Goal: Information Seeking & Learning: Learn about a topic

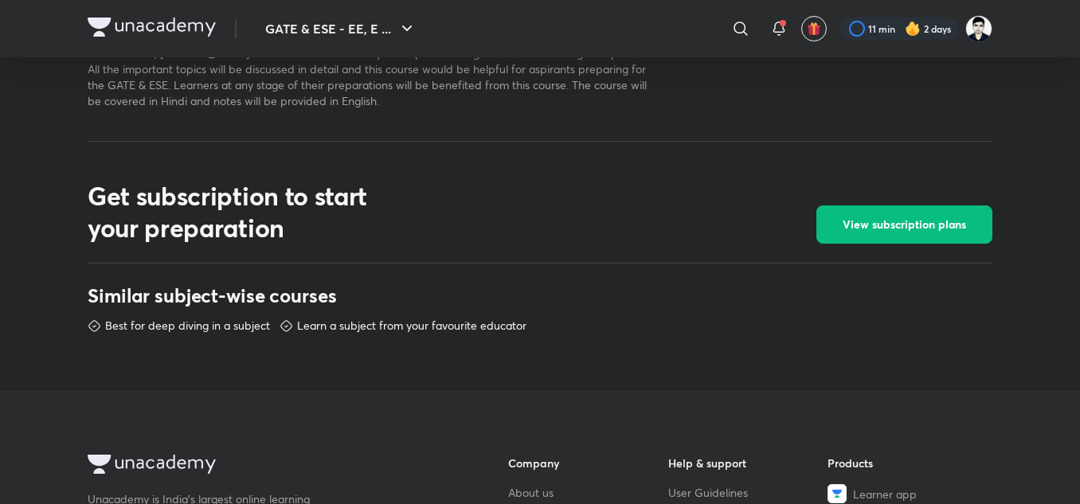
scroll to position [1024, 0]
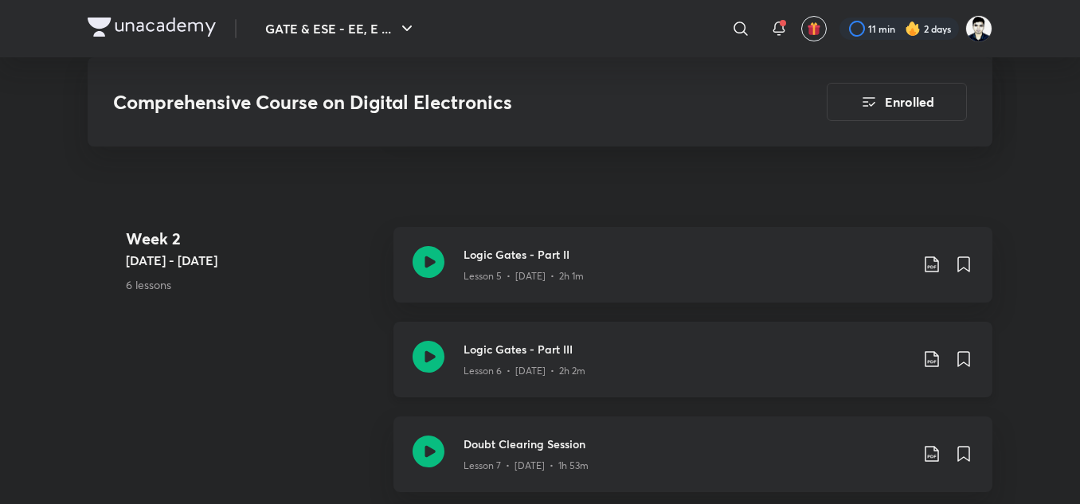
scroll to position [1246, 0]
click at [489, 359] on h3 "Logic Gates - Part III" at bounding box center [687, 351] width 446 height 17
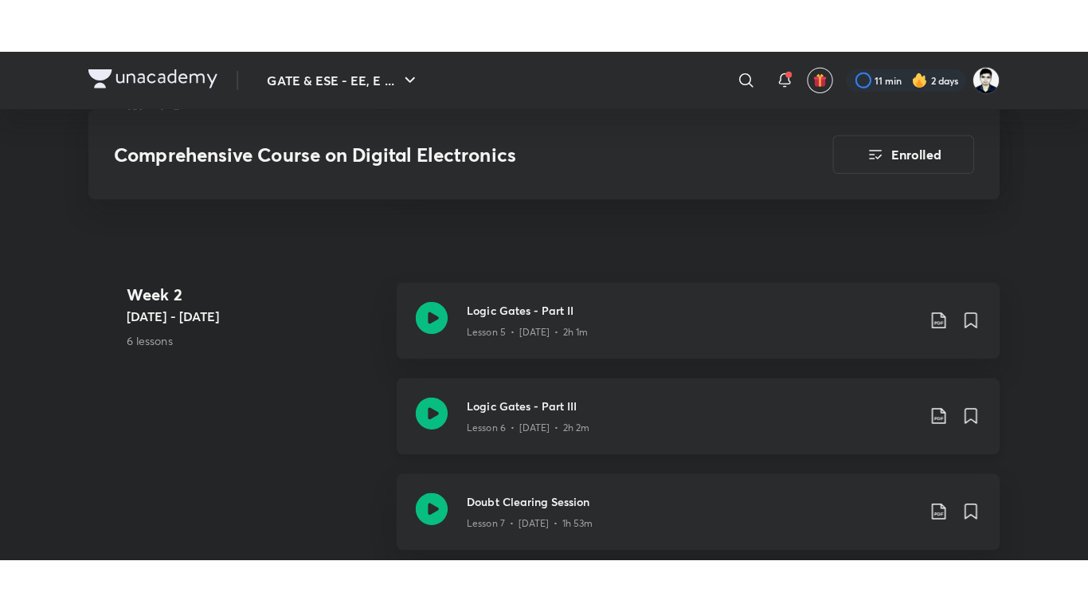
scroll to position [1427, 0]
